Goal: Task Accomplishment & Management: Manage account settings

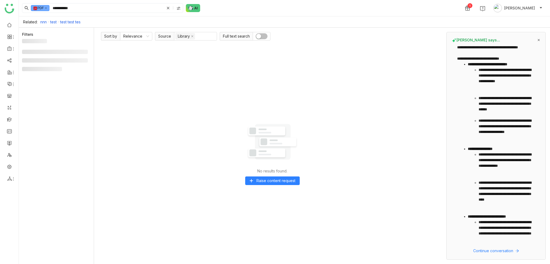
click at [538, 39] on icon at bounding box center [539, 40] width 2 height 2
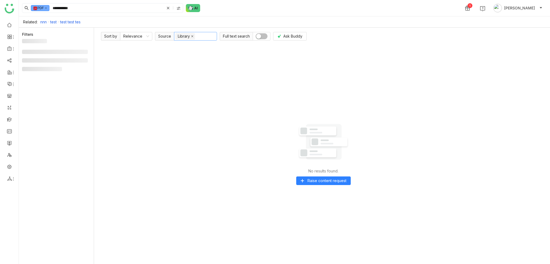
click at [191, 35] on icon at bounding box center [192, 36] width 3 height 3
click at [146, 35] on icon at bounding box center [147, 36] width 3 height 3
click at [141, 47] on div "Relevance" at bounding box center [136, 47] width 26 height 6
click at [208, 59] on div "No results found. Raise content request" at bounding box center [323, 151] width 445 height 216
click at [167, 9] on icon at bounding box center [168, 8] width 2 height 2
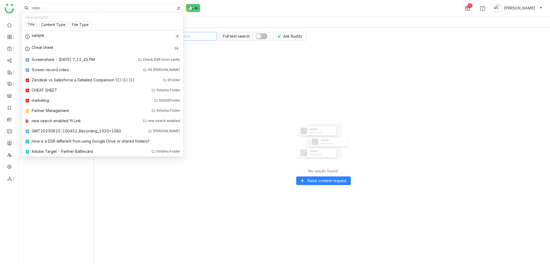
click at [49, 10] on input at bounding box center [102, 7] width 143 height 9
click at [52, 8] on input at bounding box center [102, 7] width 143 height 9
drag, startPoint x: 208, startPoint y: 3, endPoint x: 203, endPoint y: 6, distance: 5.6
click at [208, 3] on div "1 Arif uddin" at bounding box center [284, 8] width 531 height 16
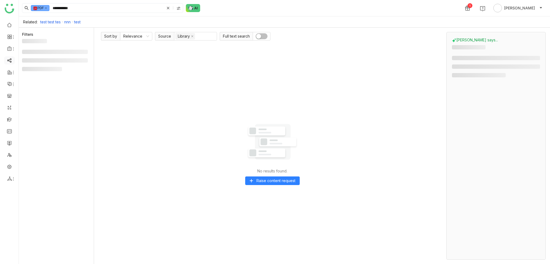
click at [8, 62] on link at bounding box center [9, 60] width 5 height 5
click at [10, 62] on link at bounding box center [9, 60] width 5 height 5
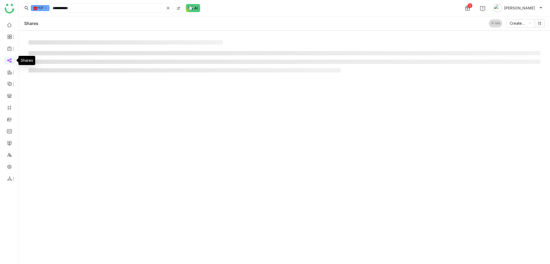
click at [10, 62] on link at bounding box center [9, 60] width 5 height 5
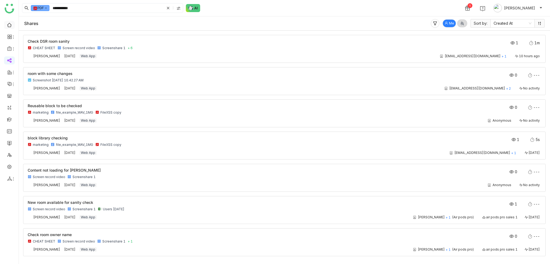
click at [10, 27] on link at bounding box center [9, 24] width 5 height 5
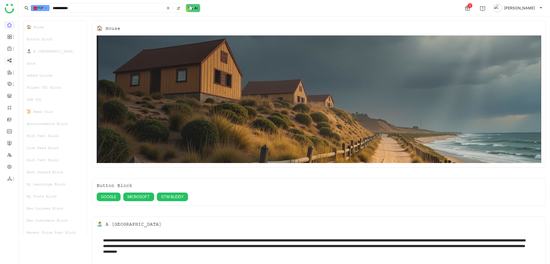
click at [12, 61] on link at bounding box center [9, 60] width 5 height 5
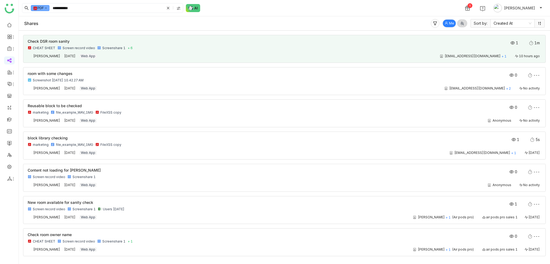
click at [150, 53] on div "Check DSR room sanity CHEAT SHEET Screen record video Screenshare 1 + 6 1 1m Ar…" at bounding box center [284, 48] width 513 height 19
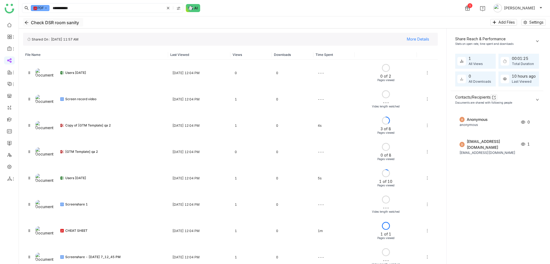
click at [28, 21] on icon "Back" at bounding box center [26, 22] width 4 height 4
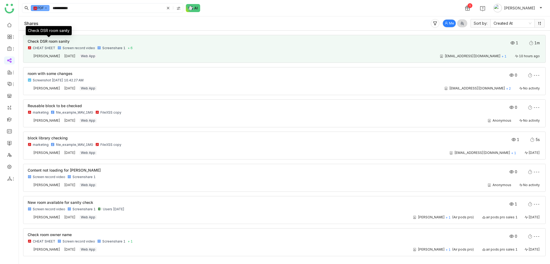
click at [56, 42] on span "Check DSR room sanity" at bounding box center [49, 41] width 42 height 5
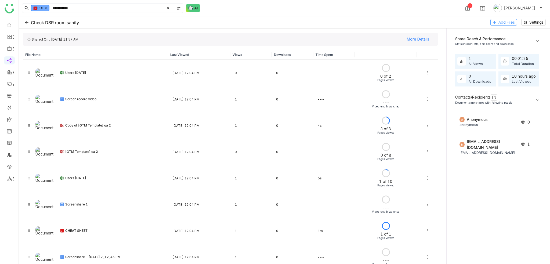
click at [498, 23] on span "Add Files" at bounding box center [506, 22] width 16 height 6
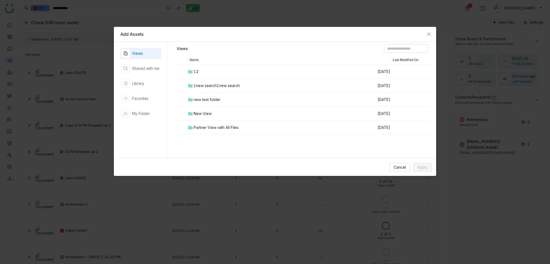
click at [309, 12] on nz-modal-container "Add Assets Views Shared with me Library Favorites My Folder Views Name Last Mod…" at bounding box center [275, 132] width 550 height 264
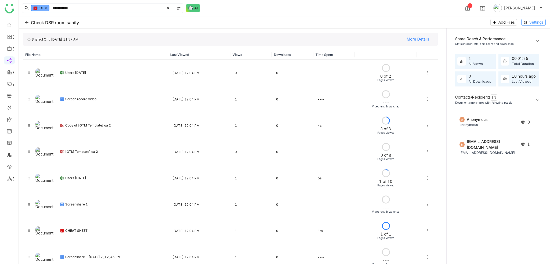
click at [537, 24] on span "Settings" at bounding box center [536, 22] width 14 height 6
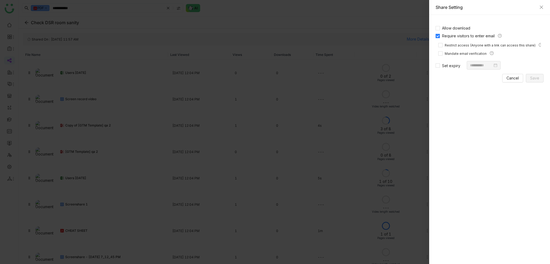
click at [545, 8] on div "Share Setting" at bounding box center [489, 7] width 121 height 15
click at [542, 7] on icon "Close" at bounding box center [541, 7] width 3 height 3
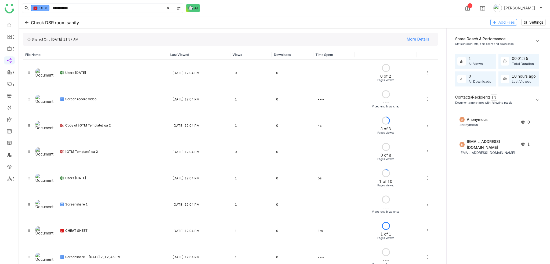
click at [500, 24] on span "Add Files" at bounding box center [506, 22] width 16 height 6
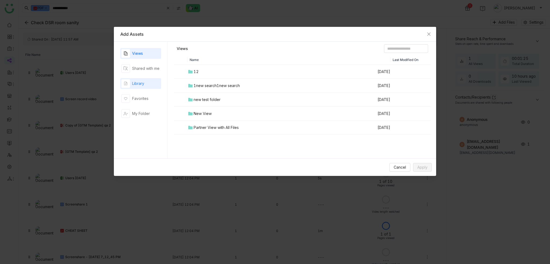
click at [147, 85] on div "Library" at bounding box center [140, 83] width 41 height 11
click at [395, 166] on span "Cancel" at bounding box center [400, 167] width 12 height 6
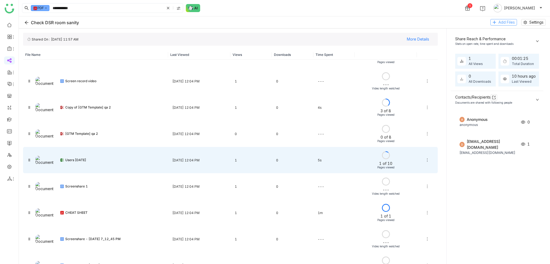
scroll to position [32, 0]
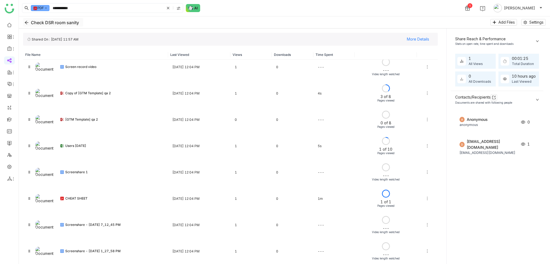
click at [27, 24] on button "Check DSR room sanity" at bounding box center [53, 22] width 60 height 9
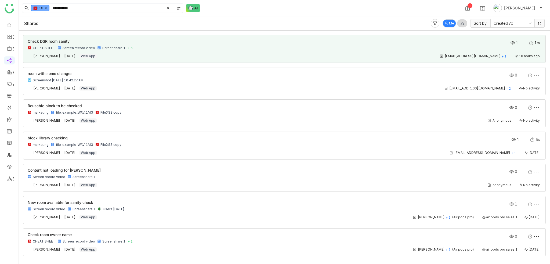
click at [99, 46] on div "Screenshare 1" at bounding box center [112, 48] width 30 height 4
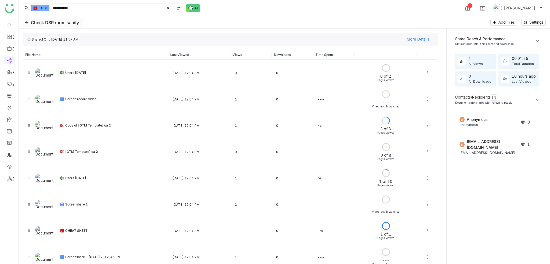
click at [23, 21] on button "Check DSR room sanity" at bounding box center [53, 22] width 60 height 9
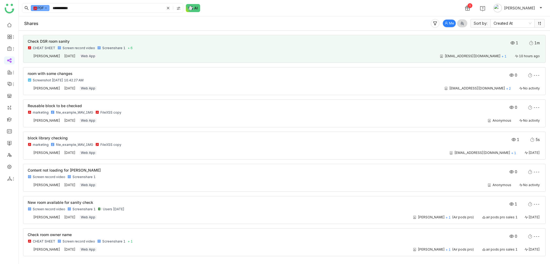
click at [61, 44] on div "Check DSR room sanity CHEAT SHEET Screen record video Screenshare 1 + 6" at bounding box center [233, 44] width 411 height 11
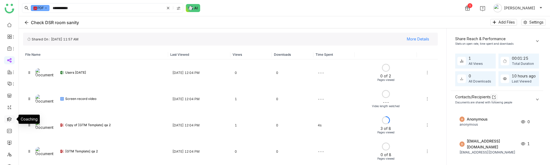
click at [11, 121] on link at bounding box center [9, 119] width 5 height 5
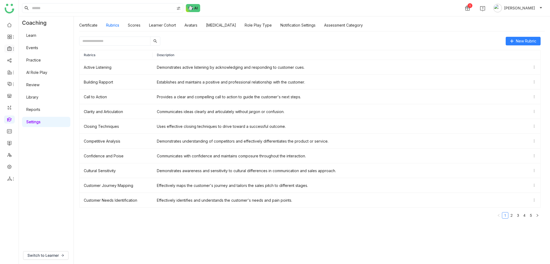
click at [11, 47] on icon at bounding box center [13, 49] width 4 height 4
click at [28, 79] on link "Library" at bounding box center [37, 80] width 35 height 4
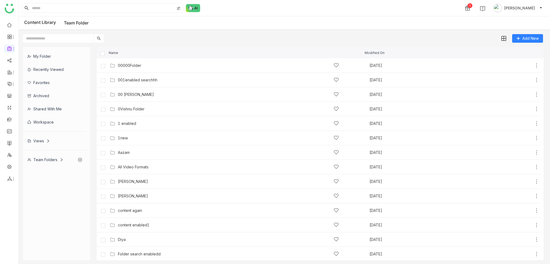
click at [284, 15] on div "1 [PERSON_NAME]" at bounding box center [284, 8] width 531 height 16
click at [126, 97] on div "00 [PERSON_NAME] [DATE] Add" at bounding box center [323, 94] width 431 height 8
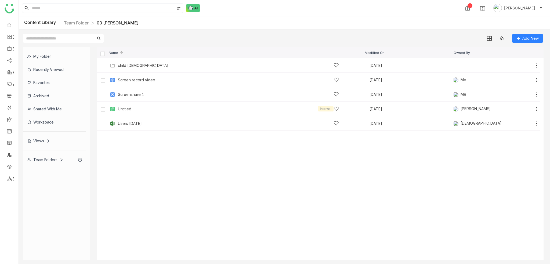
click at [151, 139] on cdk-virtual-scroll-viewport "child [DEMOGRAPHIC_DATA] [DATE] Add Screen record video [DATE] Me Add Screensha…" at bounding box center [320, 159] width 447 height 202
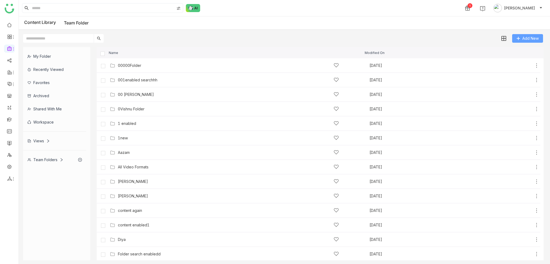
click at [529, 41] on span "Add New" at bounding box center [530, 38] width 16 height 6
click at [225, 36] on div "Add New" at bounding box center [283, 36] width 529 height 13
click at [534, 64] on icon at bounding box center [536, 65] width 5 height 5
click at [514, 49] on li "Delete" at bounding box center [509, 50] width 42 height 9
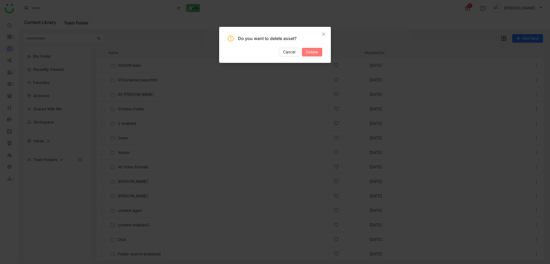
click at [312, 52] on span "Delete" at bounding box center [312, 52] width 12 height 6
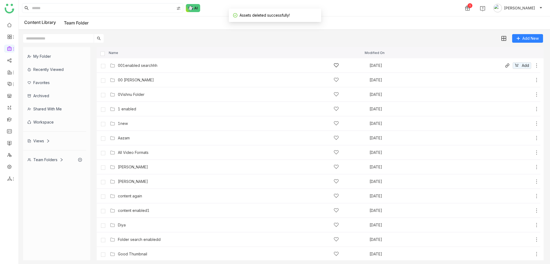
click at [534, 66] on icon at bounding box center [536, 65] width 5 height 5
click at [517, 53] on li "Delete" at bounding box center [512, 51] width 42 height 9
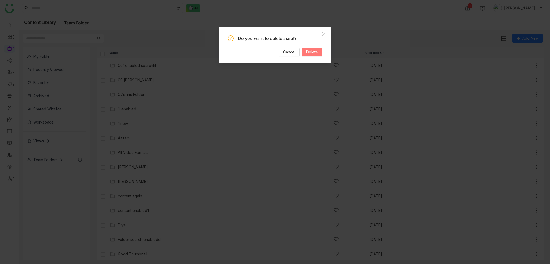
click at [317, 55] on span "Delete" at bounding box center [312, 52] width 12 height 6
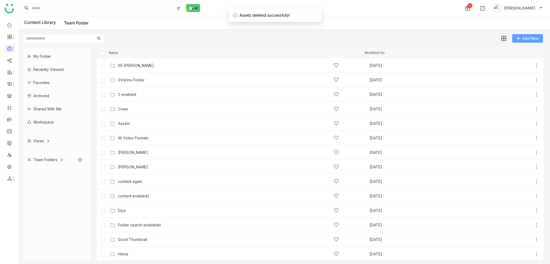
click at [532, 39] on span "Add New" at bounding box center [530, 38] width 16 height 6
click at [526, 51] on span "Folder" at bounding box center [529, 50] width 11 height 6
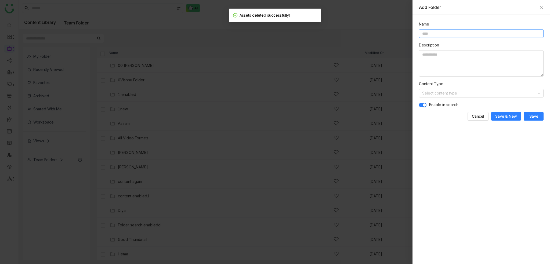
click at [460, 36] on input at bounding box center [481, 33] width 125 height 9
type input "**********"
click at [530, 117] on span "Save" at bounding box center [533, 116] width 9 height 5
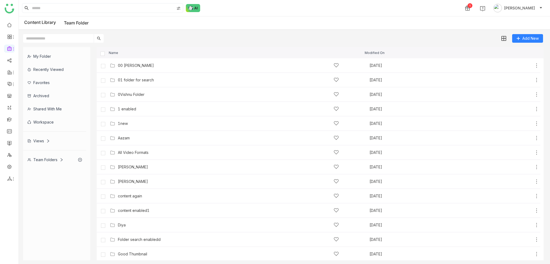
drag, startPoint x: 143, startPoint y: 82, endPoint x: 148, endPoint y: 82, distance: 4.8
click at [143, 82] on div "01 folder for search" at bounding box center [228, 80] width 221 height 6
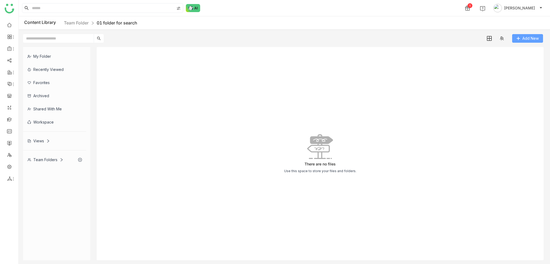
click at [524, 36] on span "Add New" at bounding box center [530, 38] width 16 height 6
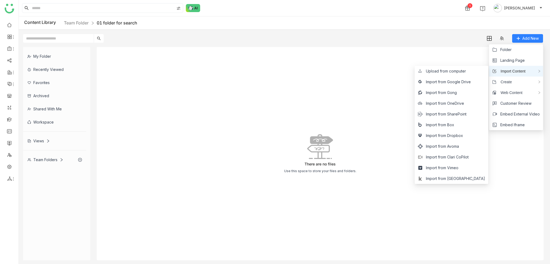
click at [518, 69] on span "Import Content" at bounding box center [511, 71] width 29 height 6
click at [466, 68] on span "Upload from computer" at bounding box center [446, 71] width 40 height 6
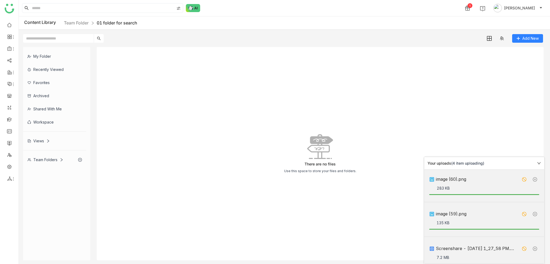
scroll to position [44, 0]
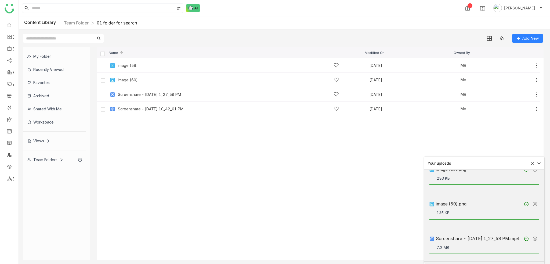
click at [533, 163] on icon at bounding box center [533, 163] width 4 height 4
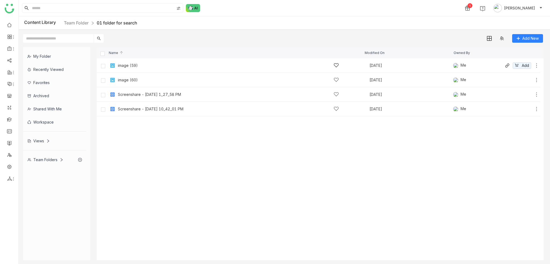
click at [536, 65] on icon at bounding box center [536, 65] width 5 height 5
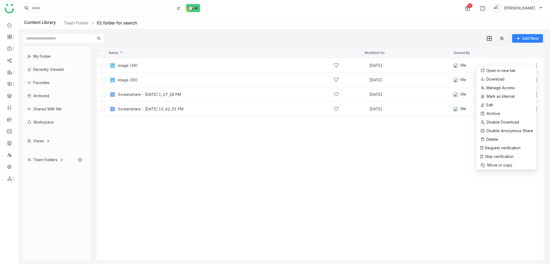
click at [127, 67] on div "image (59)" at bounding box center [128, 65] width 20 height 4
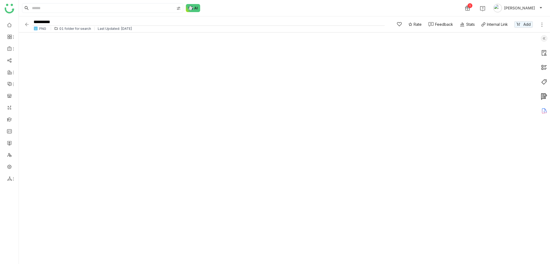
drag, startPoint x: 82, startPoint y: 24, endPoint x: 37, endPoint y: 26, distance: 44.4
click at [37, 26] on div "**********" at bounding box center [208, 24] width 353 height 13
type input "*"
type input "********"
click at [25, 63] on div at bounding box center [278, 147] width 519 height 231
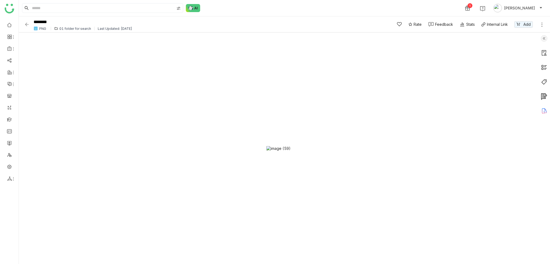
click at [28, 24] on img at bounding box center [26, 24] width 5 height 5
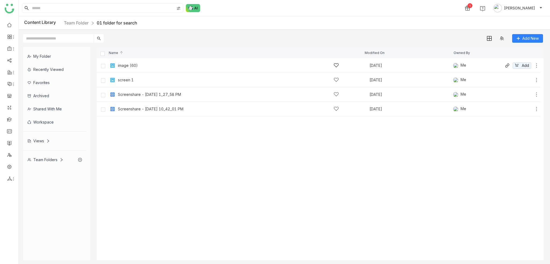
click at [535, 64] on icon at bounding box center [536, 65] width 5 height 5
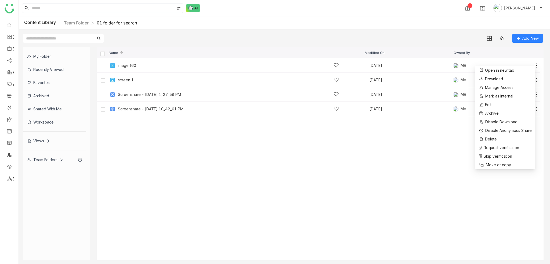
click at [419, 165] on cdk-virtual-scroll-viewport "image (60) Sep 4, 2025 Me Add screen 1 Sep 4, 2025 Me Add Screenshare - 2025-08…" at bounding box center [320, 159] width 447 height 202
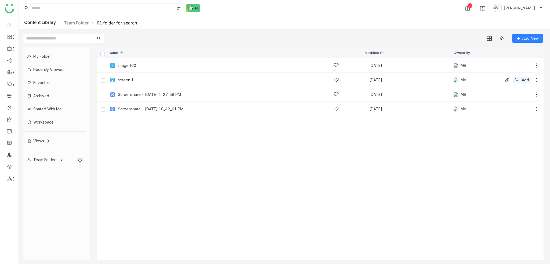
click at [536, 79] on icon at bounding box center [536, 79] width 5 height 5
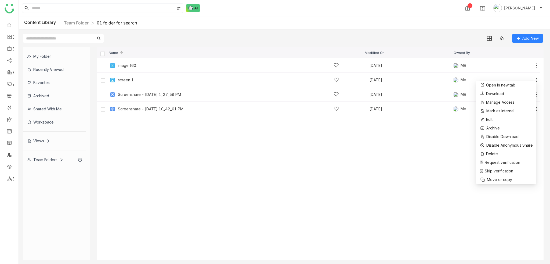
click at [421, 163] on cdk-virtual-scroll-viewport "image (60) Sep 4, 2025 Me Add screen 1 Sep 4, 2025 Me Add Screenshare - 2025-08…" at bounding box center [320, 159] width 447 height 202
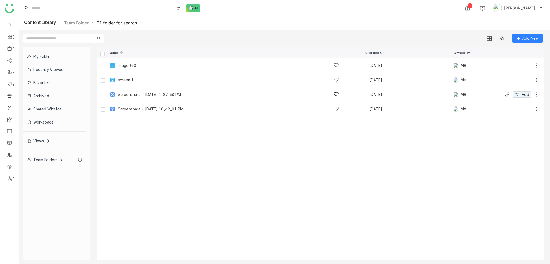
click at [535, 92] on icon at bounding box center [536, 94] width 5 height 5
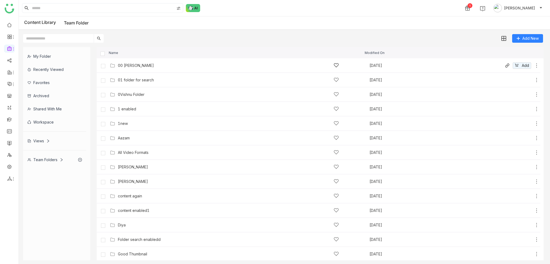
click at [536, 65] on icon at bounding box center [536, 65] width 1 height 4
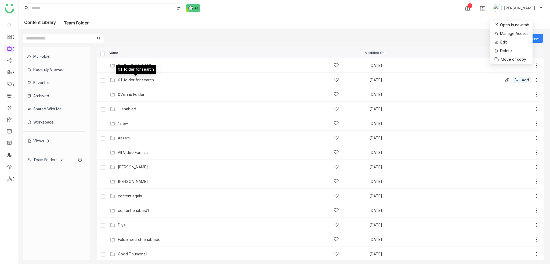
click at [137, 80] on div "01 folder for search" at bounding box center [136, 80] width 36 height 4
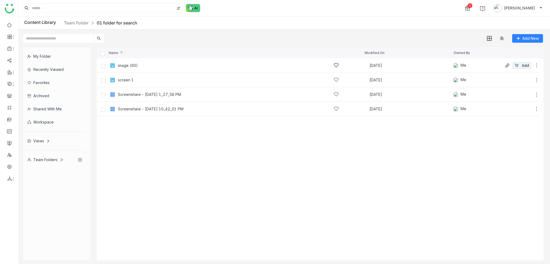
click at [536, 66] on icon at bounding box center [536, 65] width 5 height 5
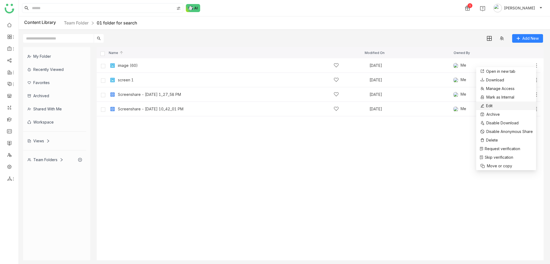
click at [501, 106] on li "Edit" at bounding box center [506, 106] width 60 height 9
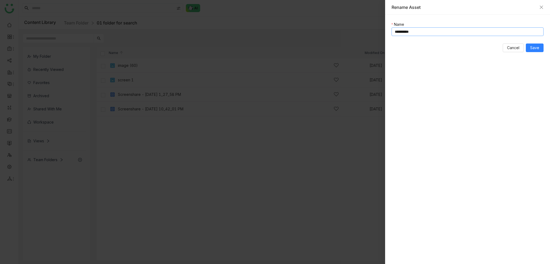
drag, startPoint x: 445, startPoint y: 31, endPoint x: 392, endPoint y: 28, distance: 53.3
click at [392, 28] on input "**********" at bounding box center [468, 31] width 152 height 9
type input "*"
type input "********"
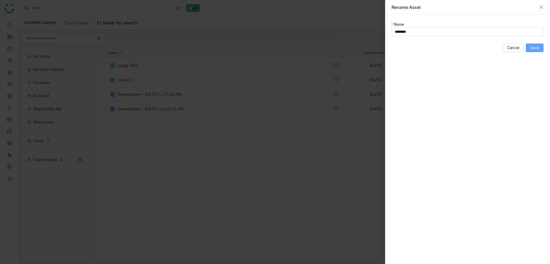
click at [532, 49] on span "Save" at bounding box center [534, 48] width 9 height 6
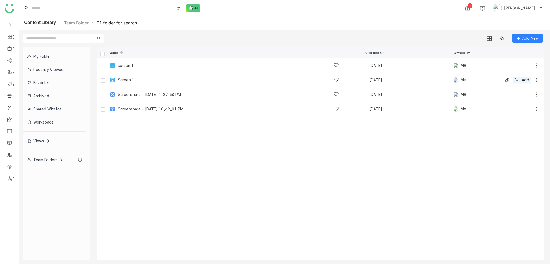
click at [536, 79] on icon at bounding box center [536, 79] width 5 height 5
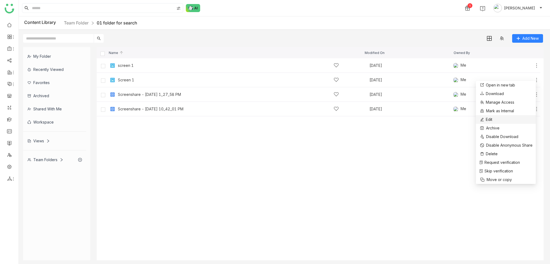
click at [508, 119] on li "Edit" at bounding box center [506, 119] width 60 height 9
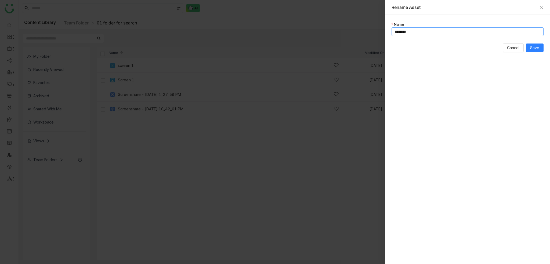
click at [432, 30] on input "********" at bounding box center [468, 31] width 152 height 9
type input "********"
click at [540, 46] on button "Save" at bounding box center [535, 48] width 18 height 9
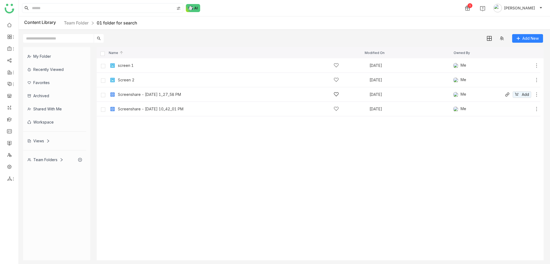
click at [536, 93] on icon at bounding box center [536, 94] width 1 height 4
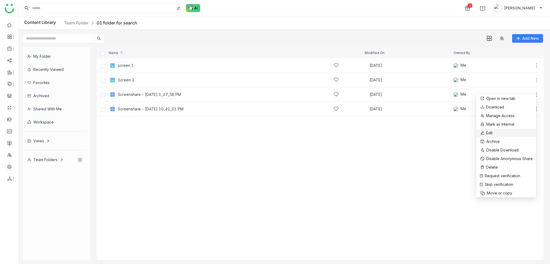
click at [512, 135] on li "Edit" at bounding box center [506, 133] width 60 height 9
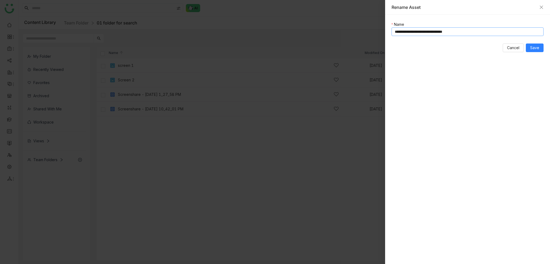
drag, startPoint x: 478, startPoint y: 31, endPoint x: 358, endPoint y: 34, distance: 119.8
click at [358, 34] on div "**********" at bounding box center [275, 132] width 550 height 264
type input "*******"
click at [532, 51] on button "Save" at bounding box center [535, 48] width 18 height 9
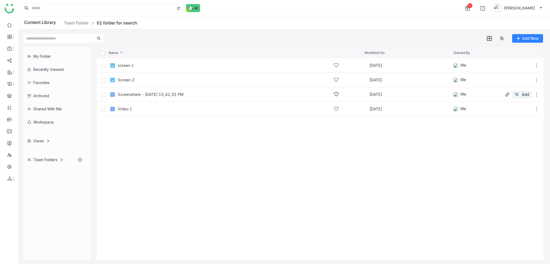
click at [536, 94] on icon at bounding box center [536, 94] width 5 height 5
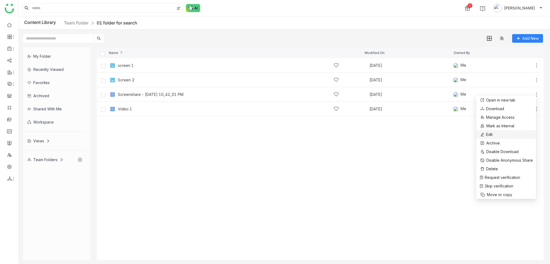
click at [508, 136] on li "Edit" at bounding box center [506, 134] width 60 height 9
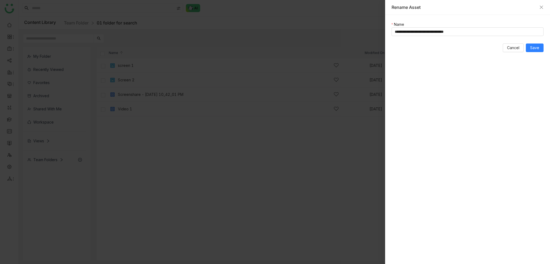
drag, startPoint x: 353, startPoint y: 31, endPoint x: 348, endPoint y: 31, distance: 5.1
click at [348, 31] on div at bounding box center [275, 132] width 550 height 264
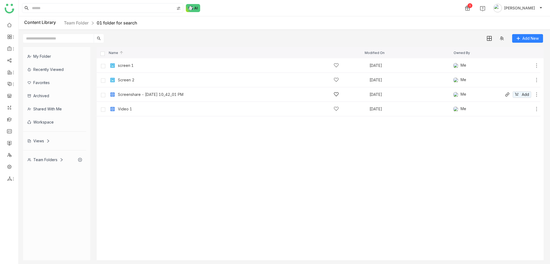
click at [536, 94] on icon at bounding box center [536, 94] width 5 height 5
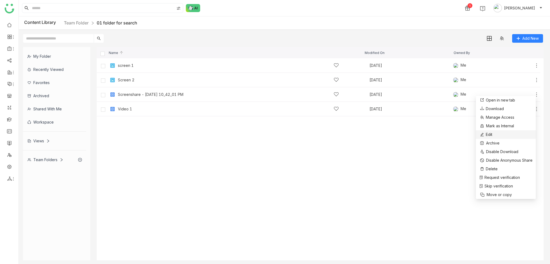
click at [498, 135] on li "Edit" at bounding box center [506, 134] width 60 height 9
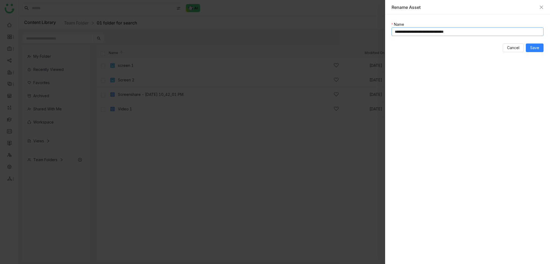
drag, startPoint x: 479, startPoint y: 31, endPoint x: 302, endPoint y: 29, distance: 177.3
click at [302, 29] on div "**********" at bounding box center [275, 132] width 550 height 264
type input "*******"
click at [538, 48] on span "Save" at bounding box center [534, 48] width 9 height 6
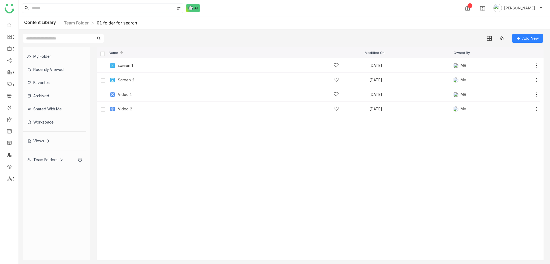
click at [268, 20] on div "Content Library Team Folder 01 folder for search" at bounding box center [284, 22] width 531 height 13
click at [82, 11] on input at bounding box center [102, 7] width 143 height 9
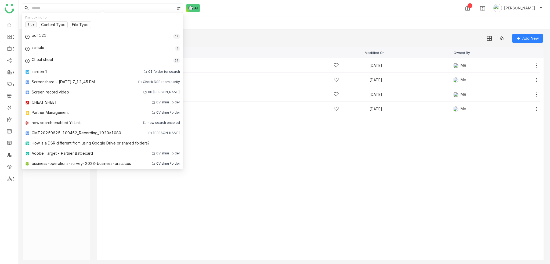
click at [295, 13] on div "1 Arif uddin" at bounding box center [284, 8] width 531 height 16
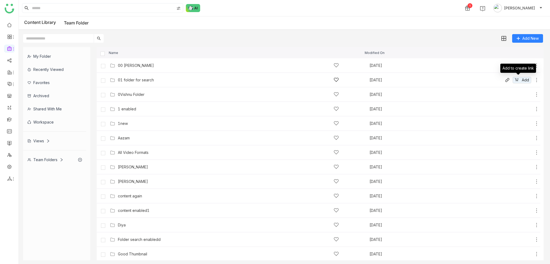
click at [534, 78] on icon at bounding box center [536, 79] width 5 height 5
click at [516, 65] on li "Delete" at bounding box center [512, 63] width 42 height 9
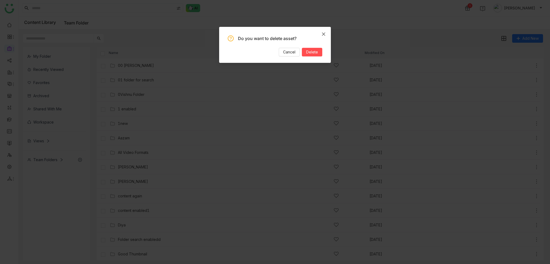
click at [321, 31] on span "Close" at bounding box center [323, 34] width 15 height 15
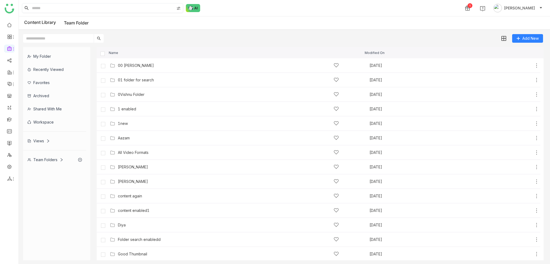
click at [105, 13] on input at bounding box center [102, 7] width 143 height 9
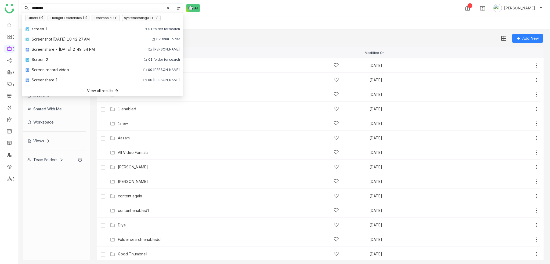
type input "********"
click at [168, 8] on icon at bounding box center [168, 7] width 3 height 3
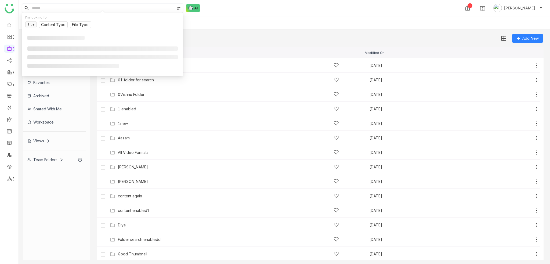
click at [96, 8] on input at bounding box center [102, 7] width 143 height 9
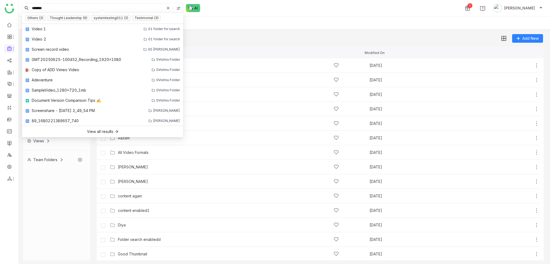
type input "*******"
click at [301, 13] on div "******* 1 Arif uddin" at bounding box center [284, 8] width 531 height 16
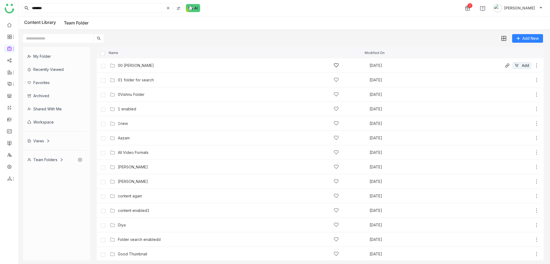
click at [534, 66] on icon at bounding box center [536, 65] width 5 height 5
click at [508, 45] on li "Edit" at bounding box center [511, 43] width 42 height 9
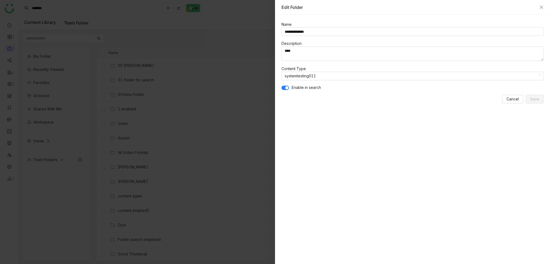
click at [289, 86] on nz-form-item "Enable in search" at bounding box center [412, 88] width 262 height 6
click at [285, 88] on span "button" at bounding box center [286, 87] width 3 height 3
click at [539, 95] on button "Save" at bounding box center [535, 99] width 18 height 9
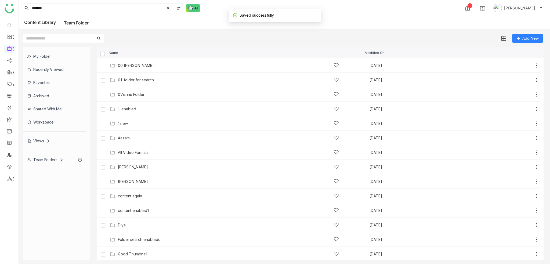
click at [171, 8] on icon at bounding box center [167, 7] width 5 height 5
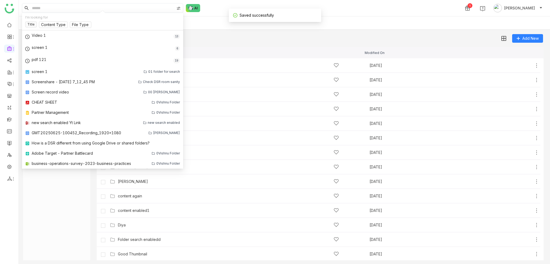
click at [126, 8] on input at bounding box center [102, 7] width 143 height 9
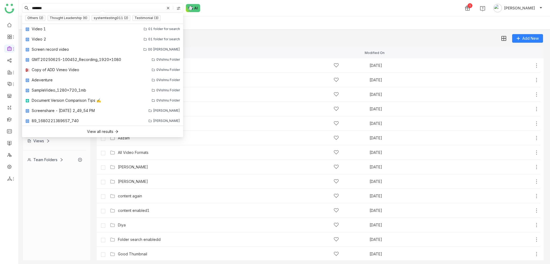
type input "*******"
click at [290, 22] on div "Content Library Team Folder" at bounding box center [284, 22] width 531 height 13
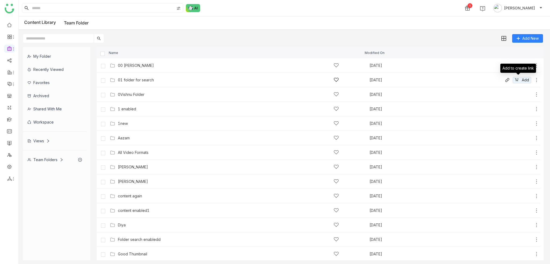
click at [534, 81] on icon at bounding box center [536, 79] width 5 height 5
click at [509, 59] on li "Edit" at bounding box center [511, 57] width 42 height 9
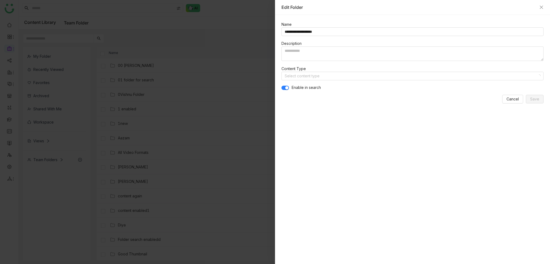
click at [285, 85] on nz-switch at bounding box center [285, 88] width 8 height 6
click at [541, 96] on button "Save" at bounding box center [535, 99] width 18 height 9
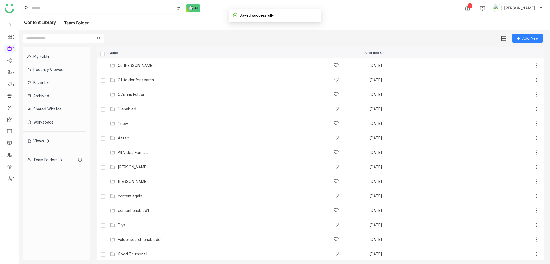
click at [102, 11] on input at bounding box center [102, 7] width 143 height 9
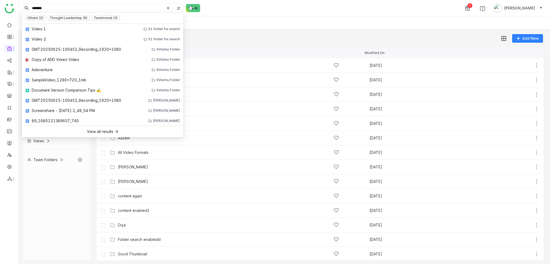
type input "*******"
click at [230, 15] on div "******* 1 Arif uddin" at bounding box center [284, 8] width 531 height 16
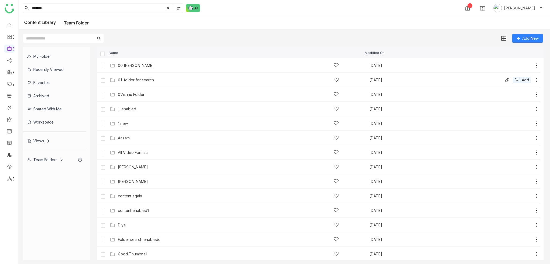
click at [534, 79] on icon at bounding box center [536, 79] width 5 height 5
click at [518, 55] on li "Edit" at bounding box center [510, 56] width 42 height 9
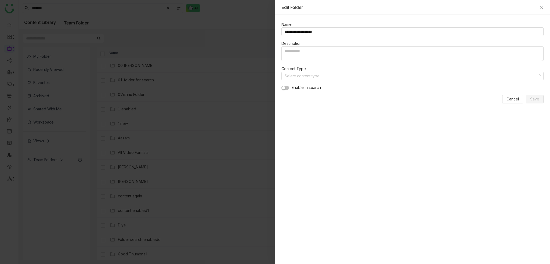
click at [200, 41] on div at bounding box center [275, 132] width 550 height 264
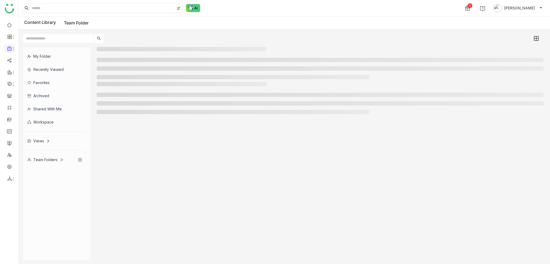
click at [113, 8] on input at bounding box center [102, 7] width 143 height 9
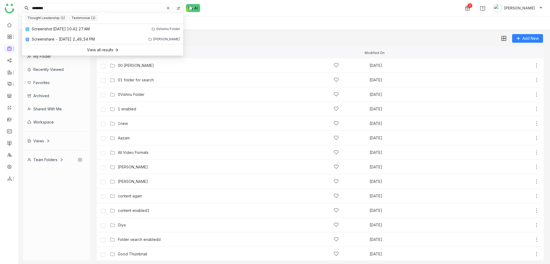
type input "********"
click at [170, 8] on icon at bounding box center [167, 7] width 5 height 5
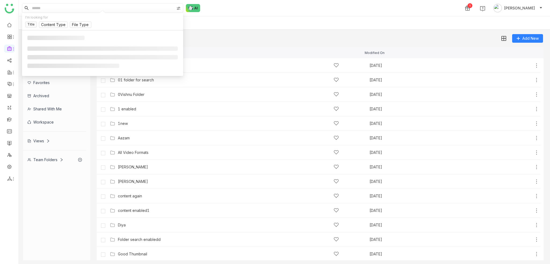
click at [127, 6] on input at bounding box center [102, 7] width 143 height 9
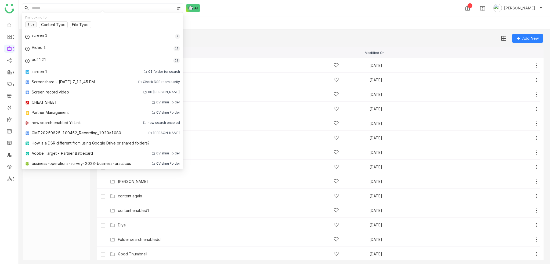
click at [283, 19] on div "Content Library Team Folder" at bounding box center [284, 22] width 531 height 13
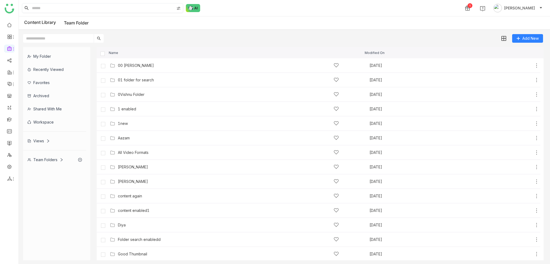
click at [129, 9] on input at bounding box center [102, 7] width 143 height 9
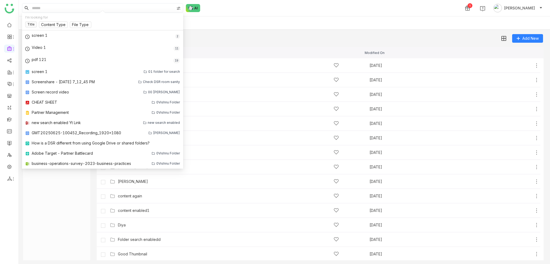
click at [38, 16] on div "I'm looking for" at bounding box center [102, 17] width 155 height 5
click at [48, 8] on input at bounding box center [102, 7] width 143 height 9
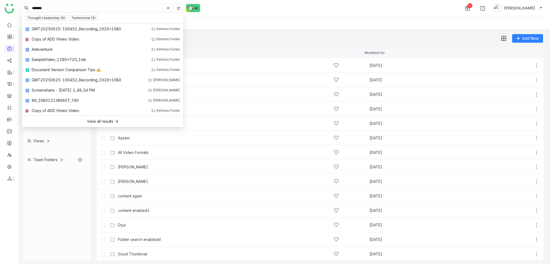
type input "*******"
click at [168, 7] on icon at bounding box center [168, 7] width 3 height 3
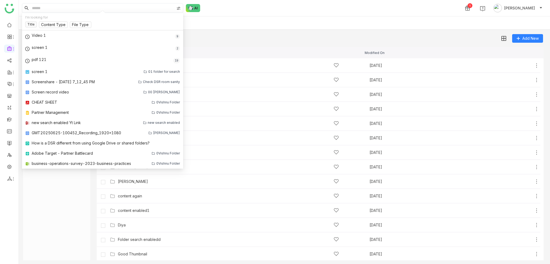
click at [126, 6] on input at bounding box center [102, 7] width 143 height 9
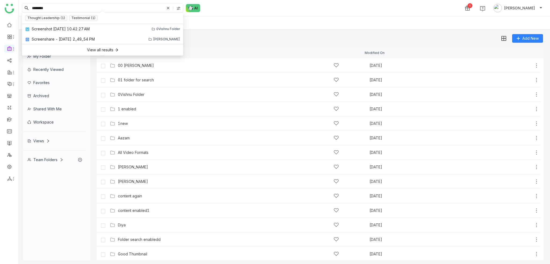
type input "********"
click at [169, 8] on icon at bounding box center [168, 7] width 3 height 3
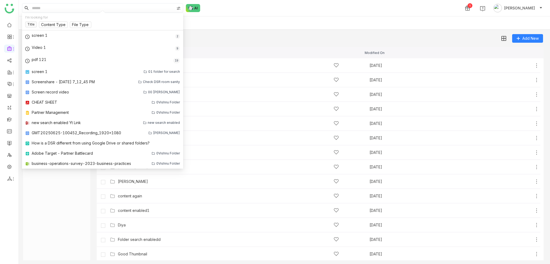
click at [304, 33] on div "Add New" at bounding box center [283, 36] width 529 height 13
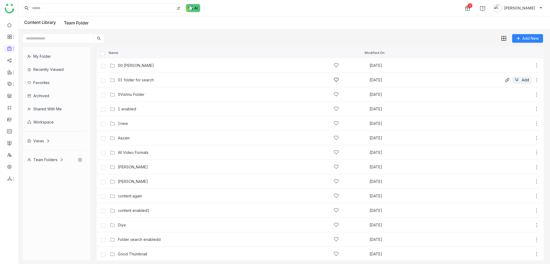
click at [534, 80] on icon at bounding box center [536, 79] width 5 height 5
click at [510, 58] on li "Edit" at bounding box center [511, 56] width 42 height 9
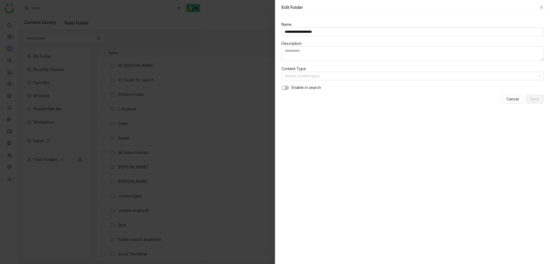
click at [286, 87] on button "button" at bounding box center [285, 88] width 8 height 4
click at [532, 99] on span "Save" at bounding box center [534, 99] width 9 height 6
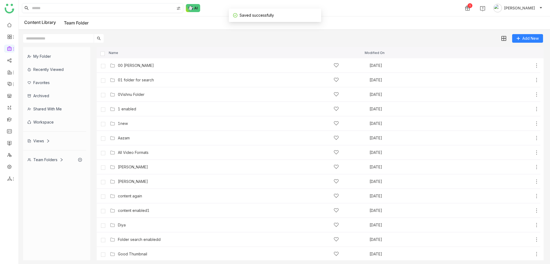
click at [90, 6] on input at bounding box center [102, 7] width 143 height 9
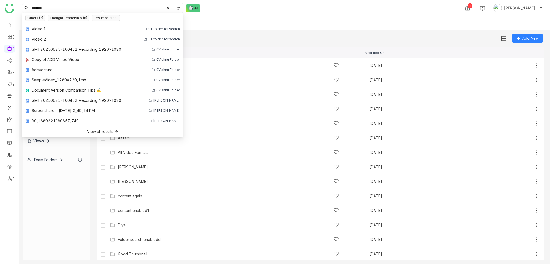
type input "*******"
click at [170, 7] on icon at bounding box center [167, 7] width 5 height 5
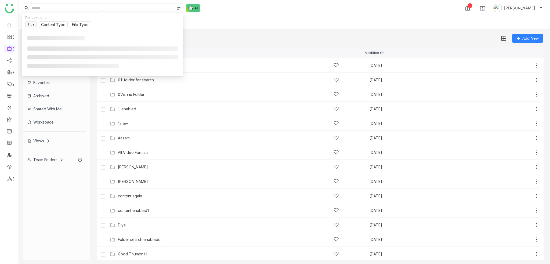
click at [270, 21] on div "Content Library Team Folder" at bounding box center [284, 22] width 531 height 13
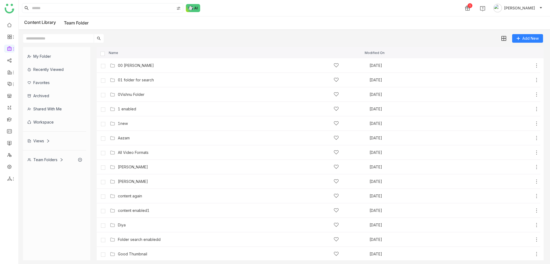
click at [42, 59] on div "My Folder" at bounding box center [54, 56] width 63 height 13
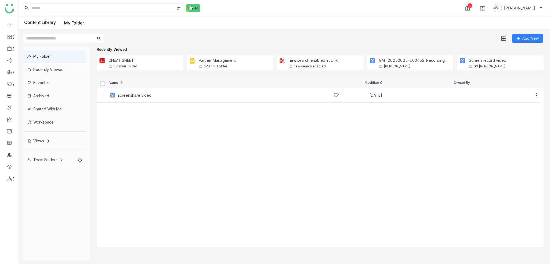
click at [43, 157] on div "Team Folders" at bounding box center [45, 159] width 36 height 5
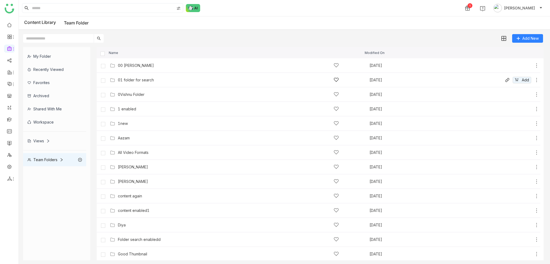
click at [534, 80] on icon at bounding box center [536, 79] width 5 height 5
click at [515, 66] on li "Delete" at bounding box center [512, 65] width 42 height 9
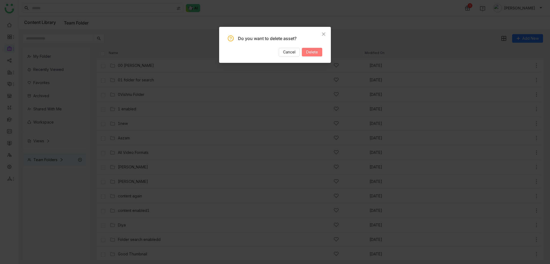
click at [319, 52] on button "Delete" at bounding box center [312, 52] width 20 height 9
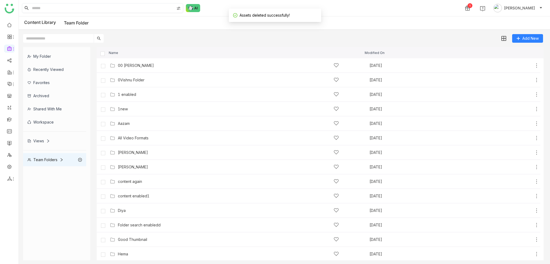
click at [108, 8] on input at bounding box center [102, 7] width 143 height 9
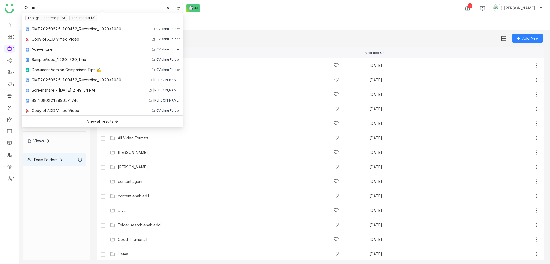
type input "*"
type input "********"
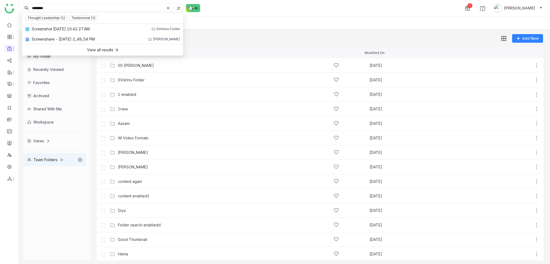
drag, startPoint x: 133, startPoint y: 10, endPoint x: 5, endPoint y: 9, distance: 128.1
click at [5, 9] on nz-layout "******** 1 [PERSON_NAME] Content Library Team Folder Add New My Folder Recently…" at bounding box center [275, 132] width 550 height 264
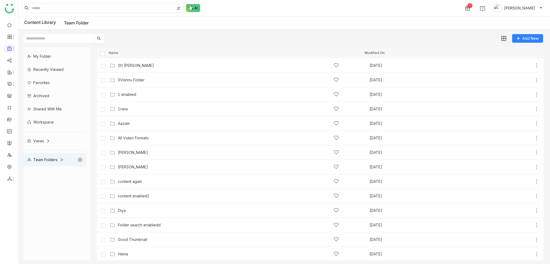
click at [138, 7] on input at bounding box center [102, 7] width 143 height 9
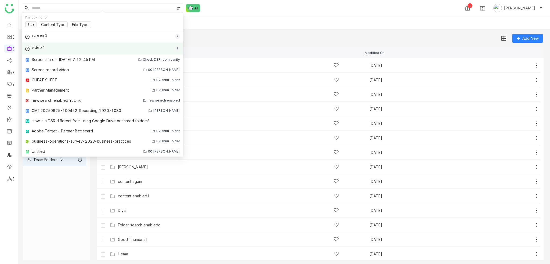
click at [59, 49] on div "video 1 9" at bounding box center [102, 48] width 161 height 12
type input "*******"
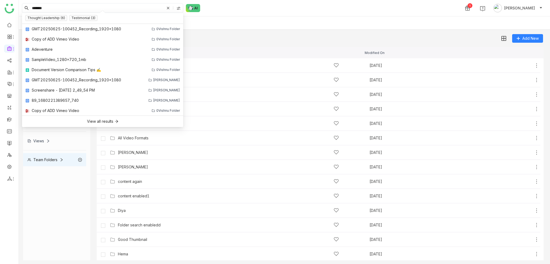
click at [84, 10] on input "*******" at bounding box center [97, 7] width 133 height 9
drag, startPoint x: 84, startPoint y: 7, endPoint x: 23, endPoint y: 9, distance: 61.0
click at [23, 9] on nz-input-group "*******" at bounding box center [102, 8] width 161 height 10
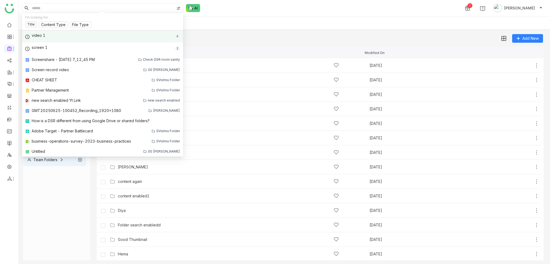
click at [49, 37] on div "video 1 9" at bounding box center [102, 36] width 161 height 12
type input "*******"
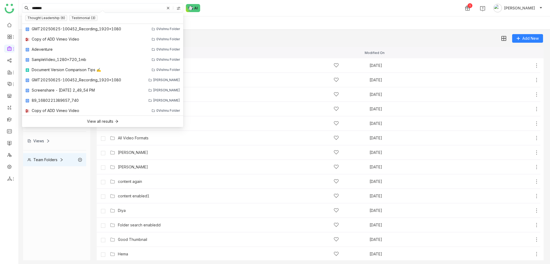
drag, startPoint x: 86, startPoint y: 5, endPoint x: 0, endPoint y: 6, distance: 86.0
click at [0, 6] on nz-layout "******* 1 [PERSON_NAME] Content Library Team Folder Add New My Folder Recently …" at bounding box center [275, 132] width 550 height 264
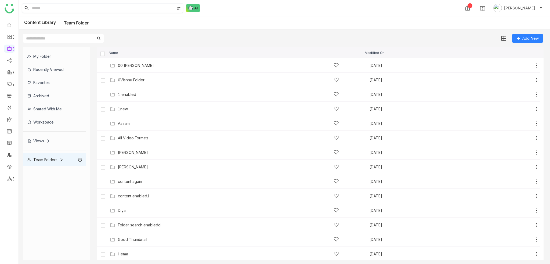
click at [99, 8] on input at bounding box center [102, 7] width 143 height 9
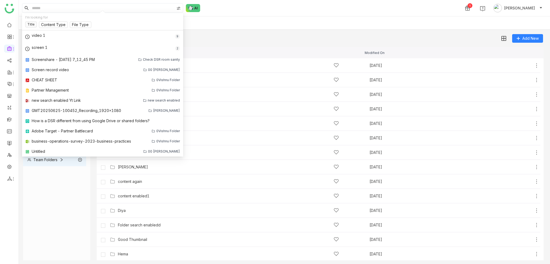
click at [267, 42] on div "Add New" at bounding box center [283, 36] width 529 height 13
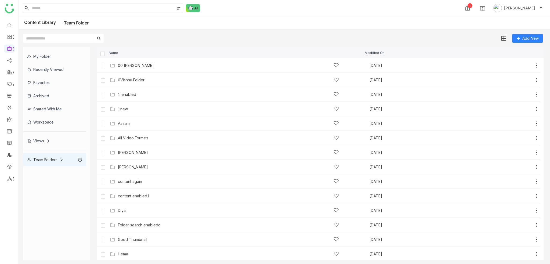
click at [171, 32] on div "Add New" at bounding box center [283, 36] width 529 height 13
click at [12, 25] on link at bounding box center [9, 24] width 5 height 5
